Goal: Transaction & Acquisition: Purchase product/service

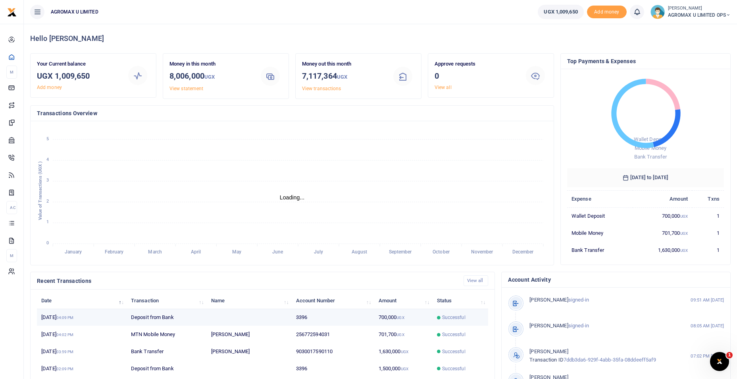
click at [385, 320] on td "700,000 UGX" at bounding box center [403, 317] width 58 height 17
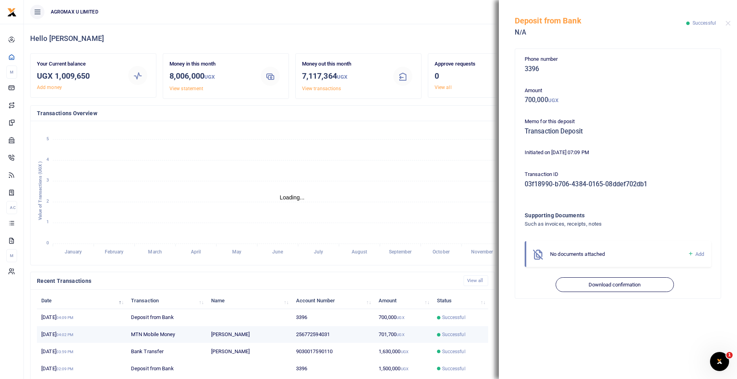
click at [397, 333] on td "701,700 UGX" at bounding box center [403, 334] width 58 height 17
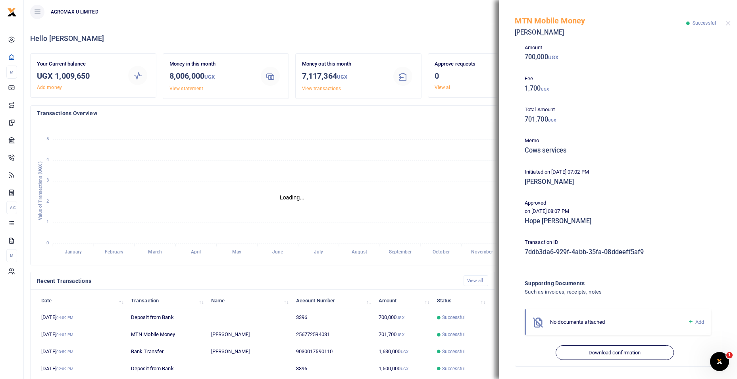
scroll to position [43, 0]
click at [601, 347] on button "Download confirmation" at bounding box center [615, 352] width 118 height 15
click at [385, 352] on td "1,630,000 UGX" at bounding box center [403, 351] width 58 height 17
click at [591, 349] on button "Download confirmation" at bounding box center [615, 352] width 118 height 15
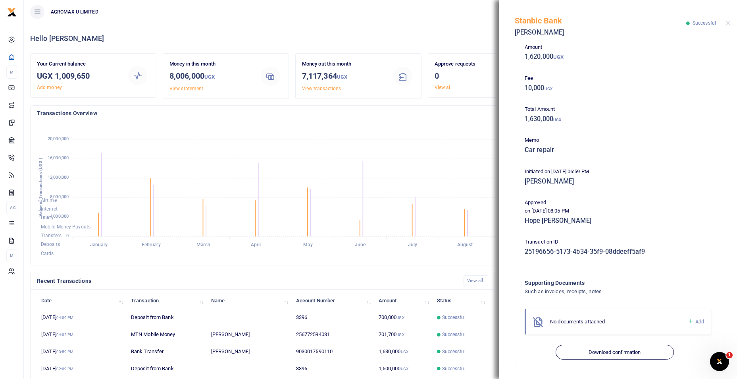
click at [308, 115] on h4 "Transactions Overview" at bounding box center [292, 113] width 511 height 9
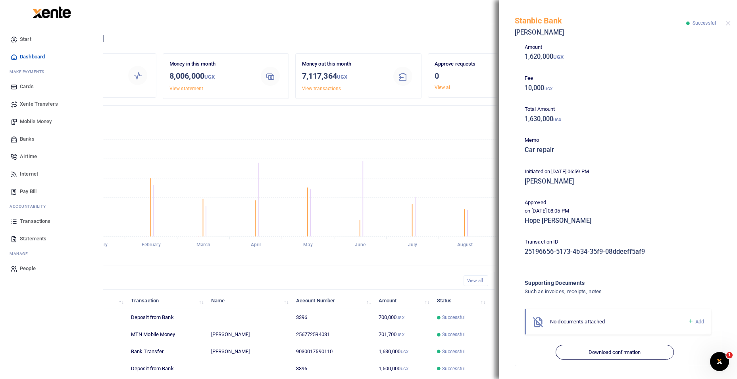
click at [36, 120] on span "Mobile Money" at bounding box center [36, 122] width 32 height 8
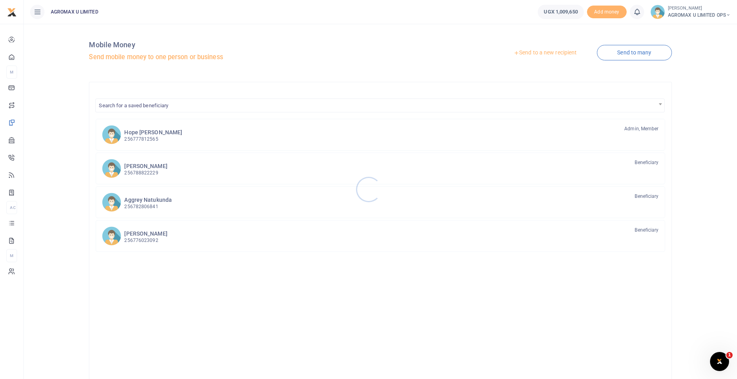
click at [535, 53] on div at bounding box center [368, 189] width 737 height 379
click at [536, 53] on link "Send to a new recipient" at bounding box center [545, 53] width 104 height 14
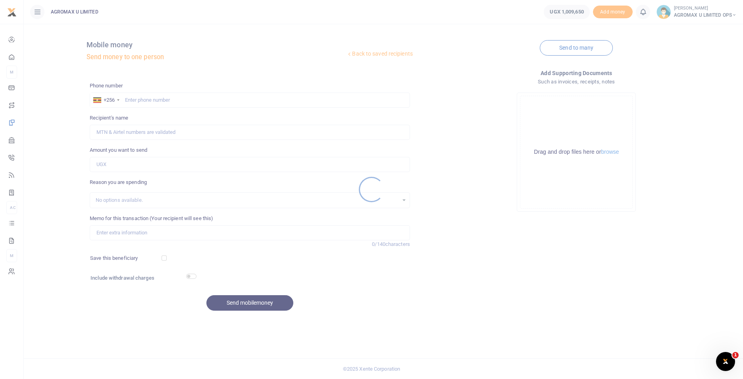
click at [149, 99] on div at bounding box center [371, 189] width 743 height 379
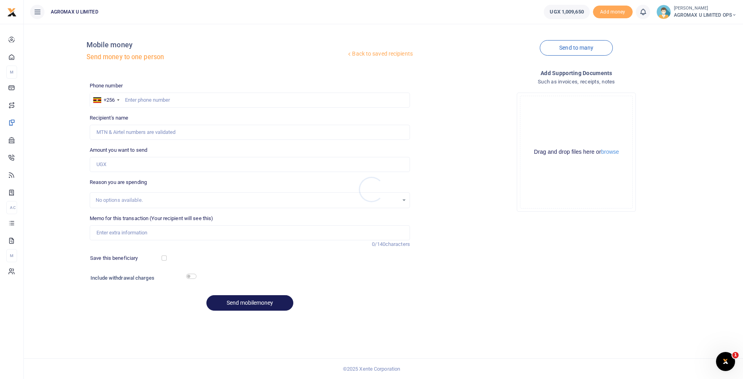
click at [154, 99] on div at bounding box center [371, 189] width 743 height 379
click at [143, 97] on input "text" at bounding box center [250, 99] width 320 height 15
type input "756622464"
click at [141, 166] on input "Amount you want to send" at bounding box center [250, 164] width 320 height 15
type input "317,000"
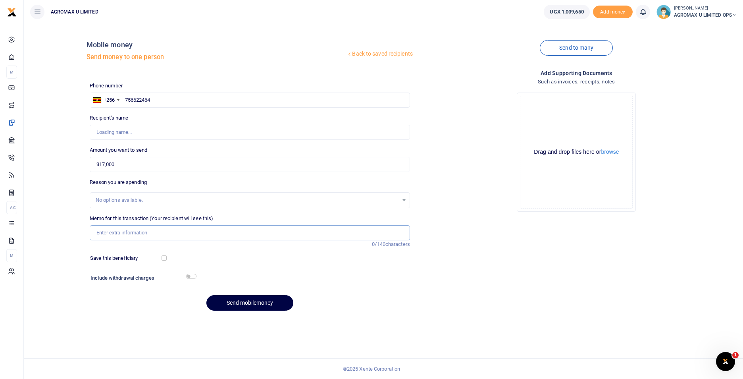
click at [123, 235] on input "Memo for this transaction (Your recipient will see this)" at bounding box center [250, 232] width 320 height 15
type input "Fuel for UBH 909"
type input "Maxugandalimited Agro"
type input "Fuel for UBH 909H and meeting faciltn"
click at [257, 300] on button "Send mobilemoney" at bounding box center [249, 302] width 87 height 15
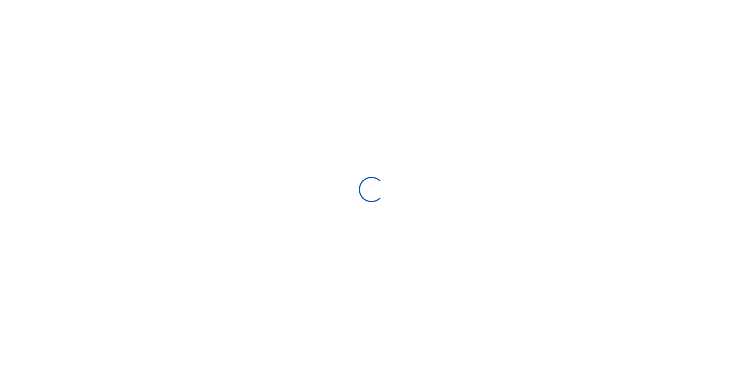
select select "Loading bundles"
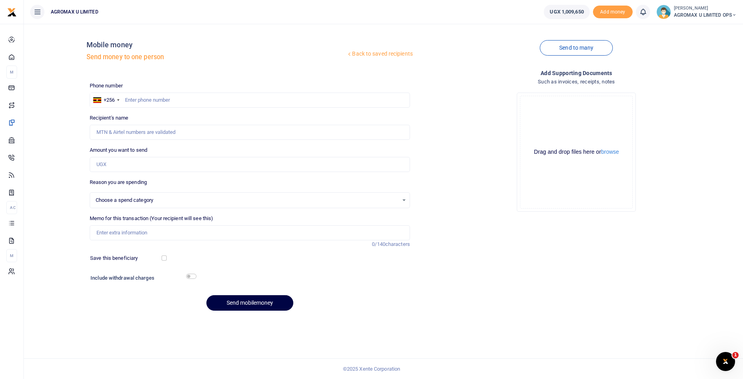
select select
